Goal: Transaction & Acquisition: Register for event/course

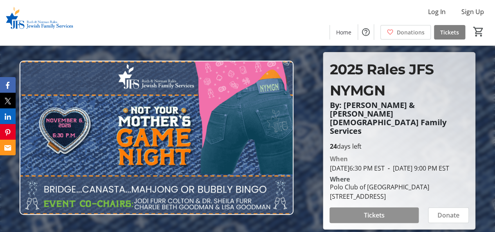
click at [375, 216] on span "Tickets" at bounding box center [374, 214] width 21 height 9
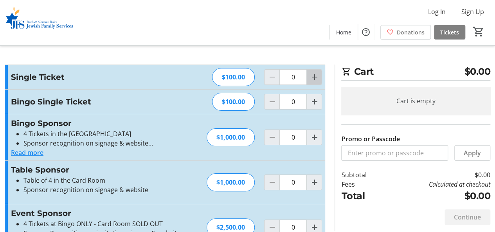
click at [308, 79] on span "Increment by one" at bounding box center [314, 77] width 15 height 15
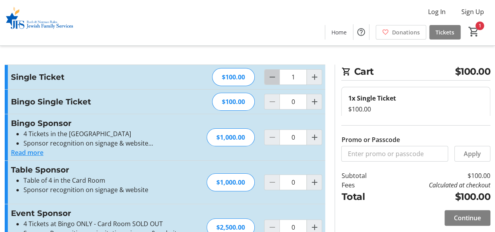
click at [273, 71] on span "Decrement by one" at bounding box center [271, 77] width 15 height 15
type input "0"
click at [273, 71] on div at bounding box center [272, 77] width 16 height 16
